Goal: Information Seeking & Learning: Check status

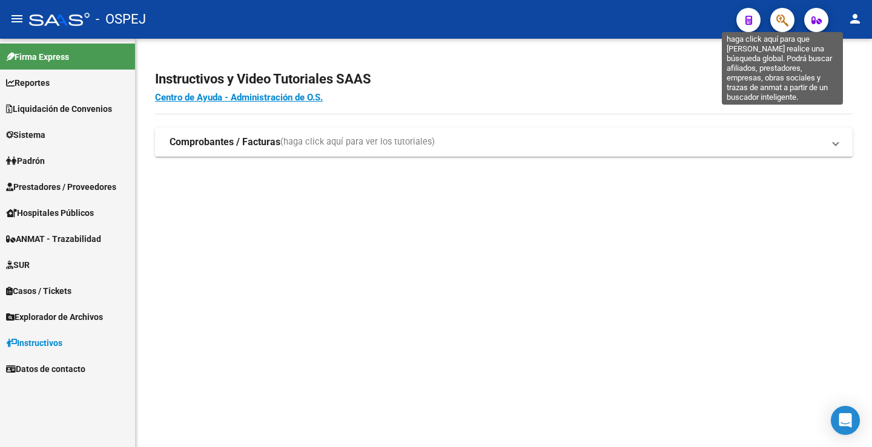
click at [782, 18] on icon "button" at bounding box center [782, 20] width 12 height 14
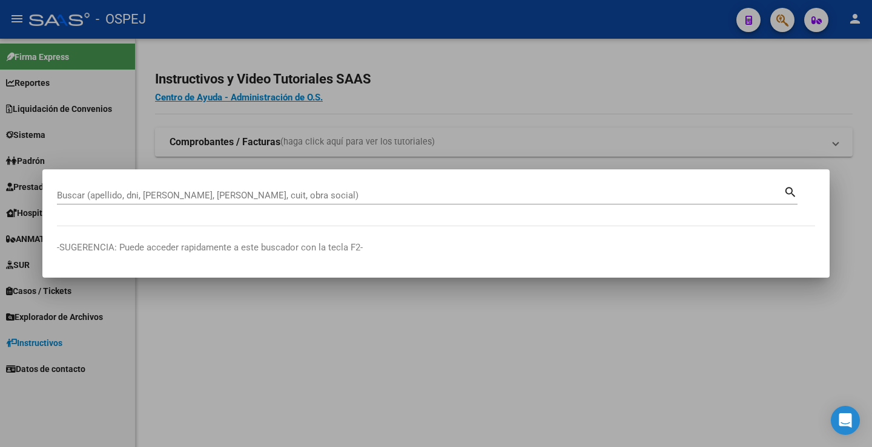
click at [328, 228] on mat-dialog-container "Buscar (apellido, dni, [PERSON_NAME], nro traspaso, cuit, obra social) search -…" at bounding box center [435, 223] width 787 height 108
click at [265, 194] on input "Buscar (apellido, dni, [PERSON_NAME], [PERSON_NAME], cuit, obra social)" at bounding box center [420, 195] width 726 height 11
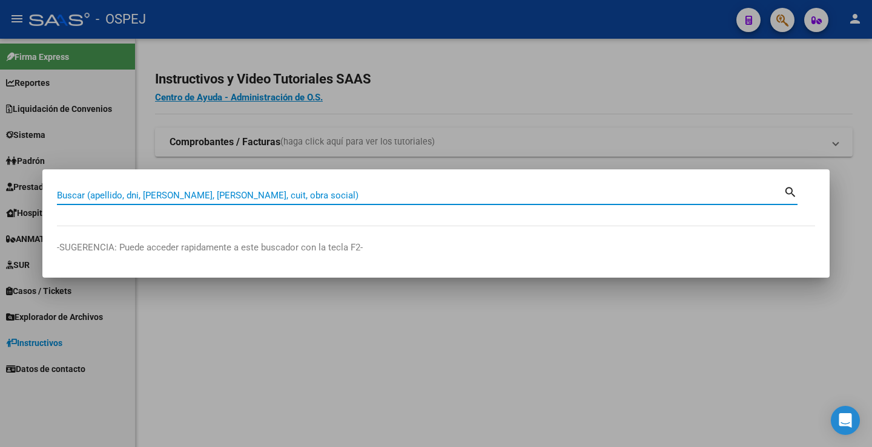
paste input "20214833"
click at [788, 191] on mat-icon "search" at bounding box center [790, 191] width 14 height 15
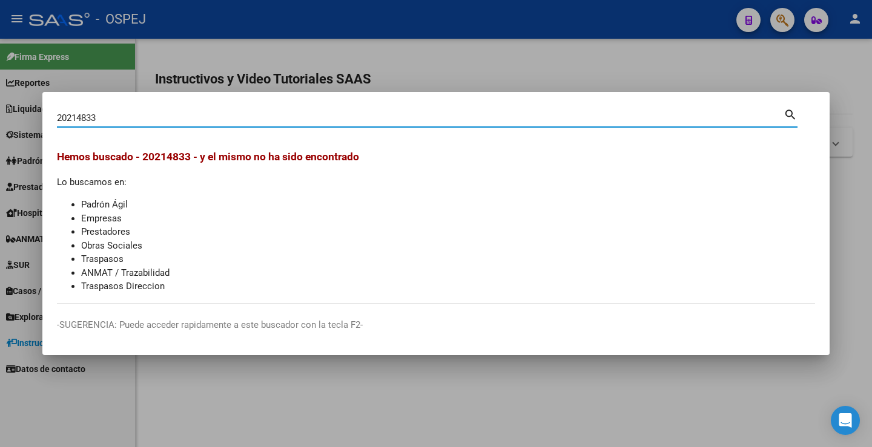
click at [57, 119] on input "20214833" at bounding box center [420, 118] width 726 height 11
click at [111, 117] on input "20-20214833" at bounding box center [420, 118] width 726 height 11
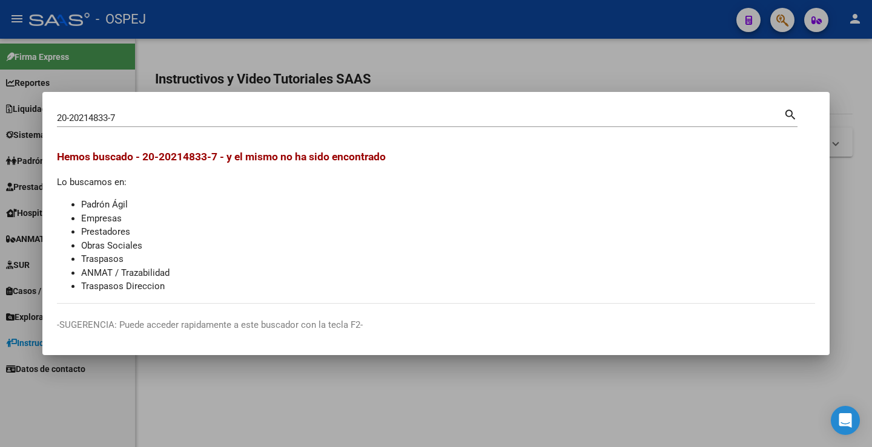
click at [789, 113] on mat-icon "search" at bounding box center [790, 114] width 14 height 15
type input "20202148337"
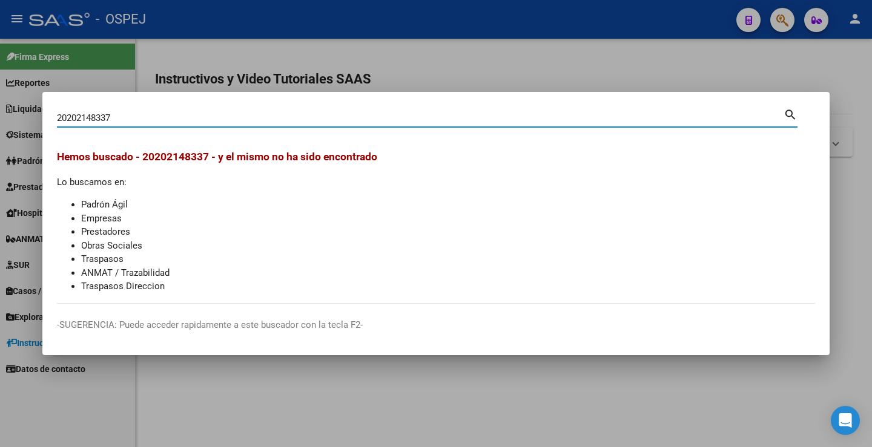
click at [403, 392] on div at bounding box center [436, 223] width 872 height 447
